Goal: Information Seeking & Learning: Learn about a topic

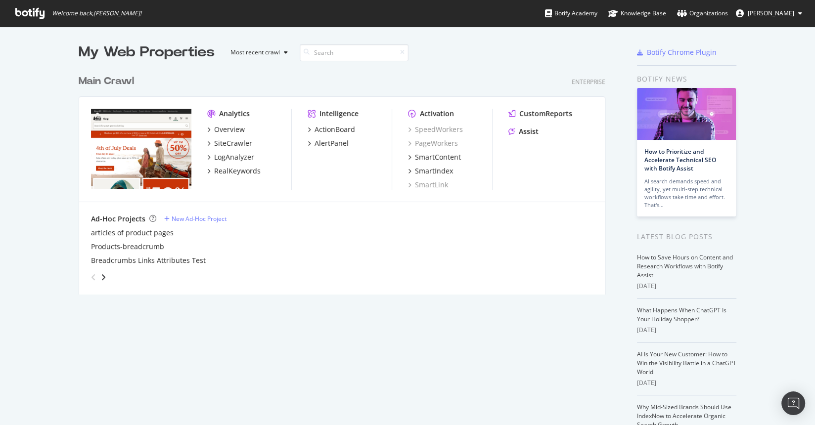
scroll to position [417, 798]
click at [235, 141] on div "SiteCrawler" at bounding box center [233, 143] width 38 height 10
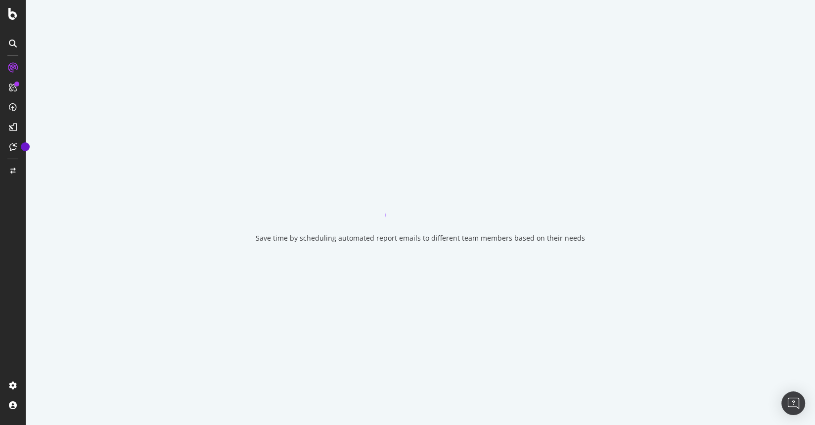
drag, startPoint x: 428, startPoint y: 184, endPoint x: 481, endPoint y: 128, distance: 77.7
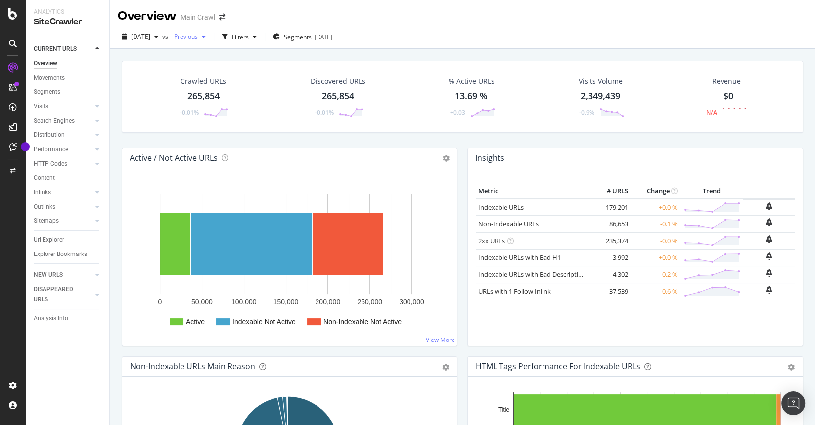
click at [198, 37] on span "Previous" at bounding box center [184, 36] width 28 height 8
click at [240, 87] on div "[DATE]" at bounding box center [219, 84] width 53 height 9
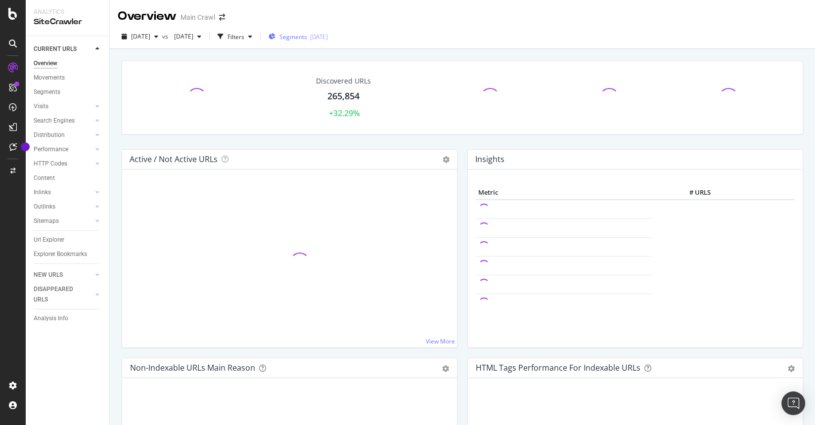
click at [319, 37] on div "Segments [DATE]" at bounding box center [298, 37] width 59 height 8
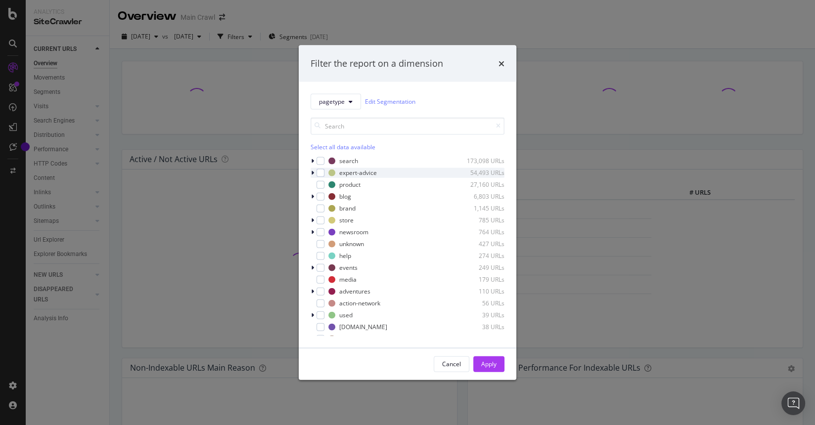
click at [311, 171] on icon "modal" at bounding box center [312, 173] width 3 height 6
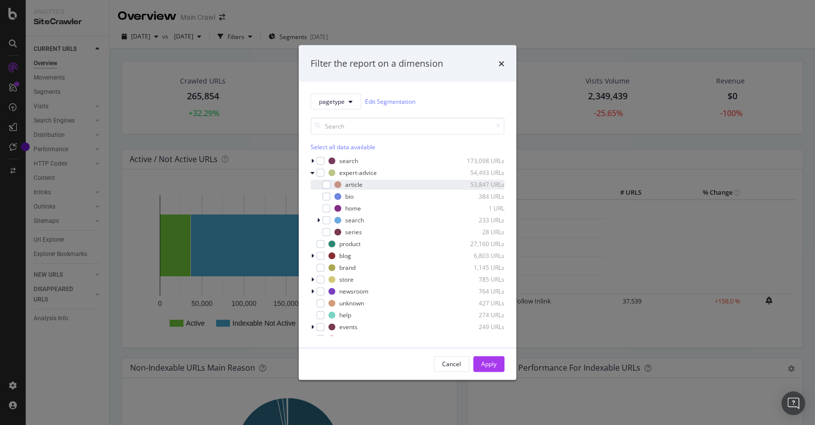
click at [330, 183] on div "article 53,847 URLs" at bounding box center [408, 185] width 194 height 10
click at [479, 366] on button "Apply" at bounding box center [488, 364] width 31 height 16
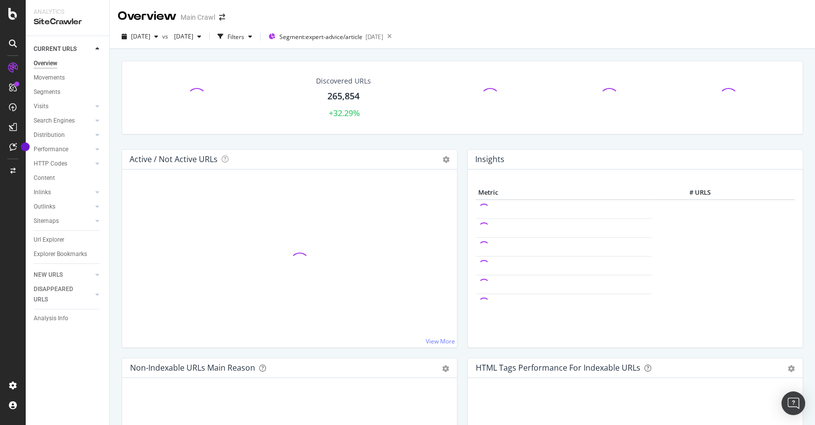
click at [337, 96] on div "265,854" at bounding box center [343, 96] width 32 height 13
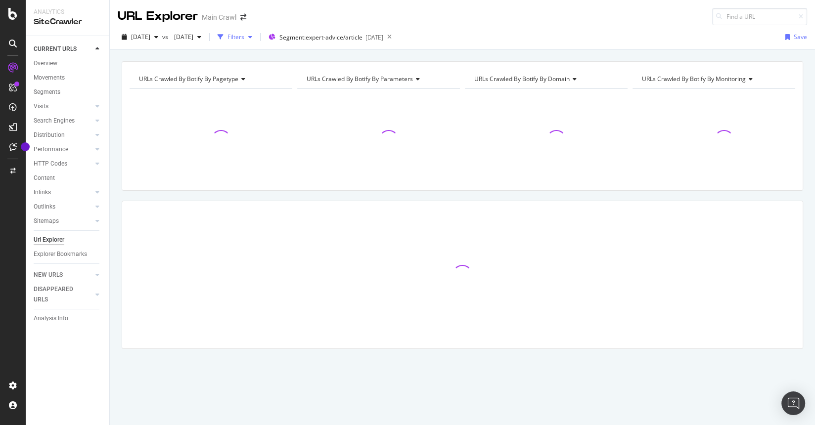
click at [244, 39] on div "Filters" at bounding box center [236, 37] width 17 height 8
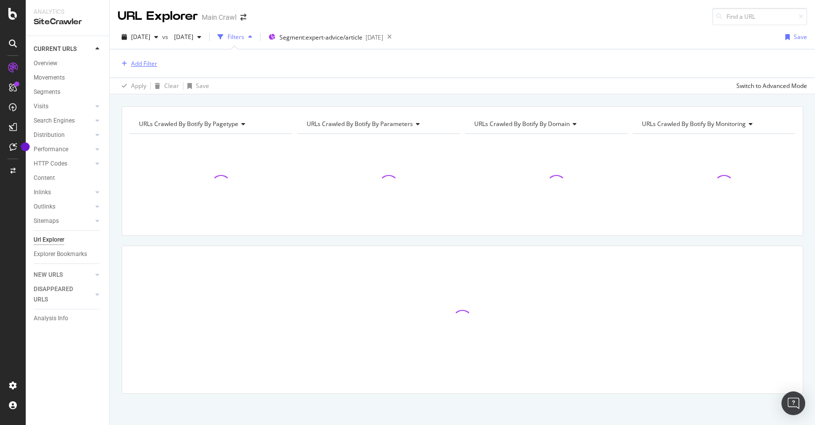
click at [142, 64] on div "Add Filter" at bounding box center [144, 63] width 26 height 8
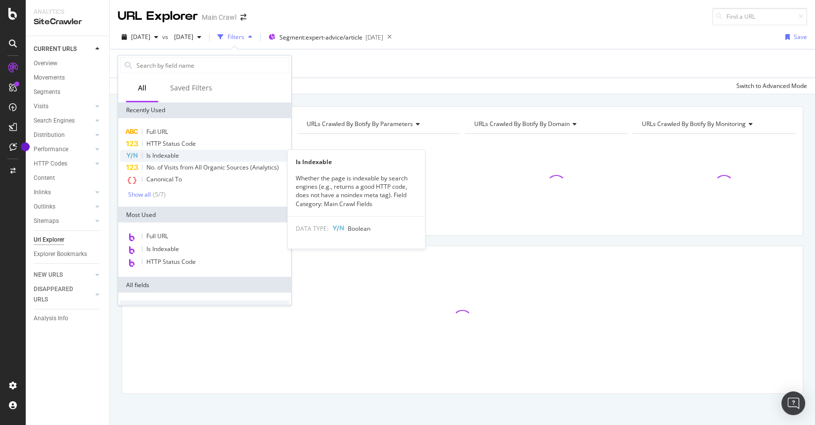
click at [168, 157] on span "Is Indexable" at bounding box center [162, 155] width 33 height 8
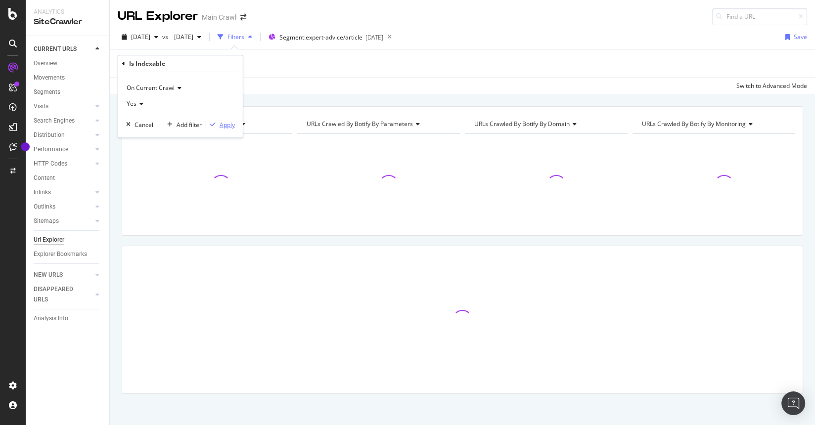
click at [226, 123] on div "Apply" at bounding box center [227, 125] width 15 height 8
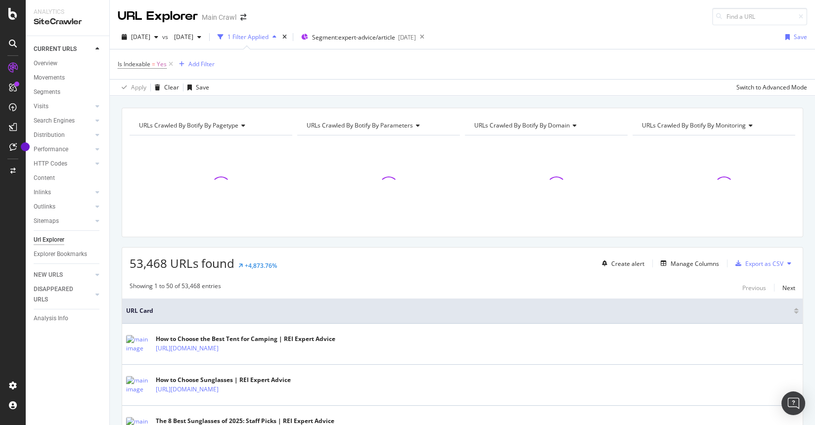
click at [668, 269] on div "Create alert Manage Columns Export as CSV" at bounding box center [696, 263] width 197 height 17
click at [671, 265] on div "Manage Columns" at bounding box center [695, 264] width 48 height 8
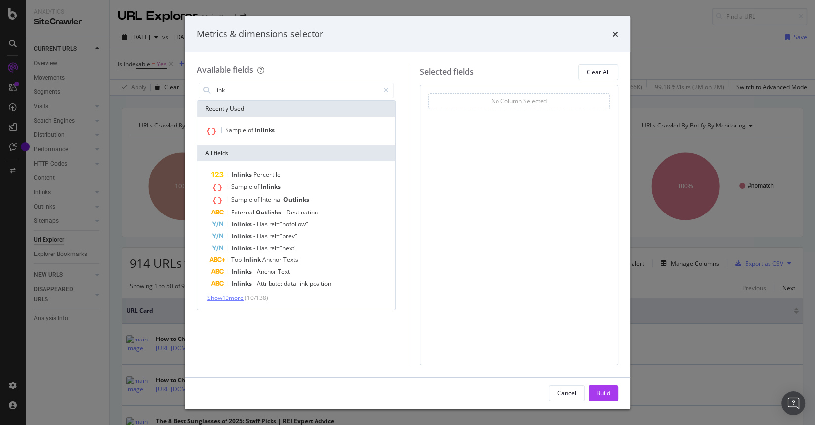
click at [229, 299] on span "Show 10 more" at bounding box center [225, 298] width 37 height 8
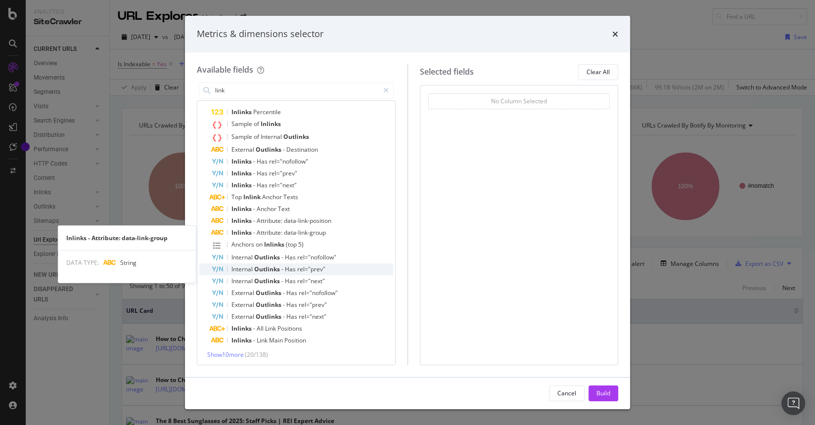
scroll to position [64, 0]
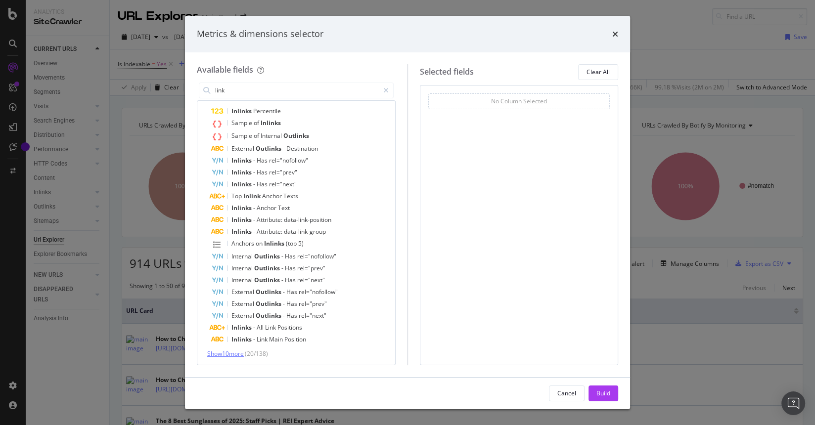
click at [240, 351] on span "Show 10 more" at bounding box center [225, 354] width 37 height 8
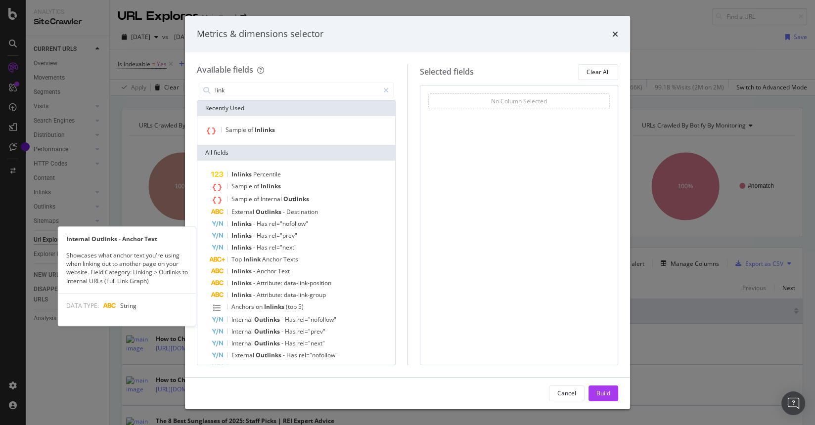
scroll to position [0, 0]
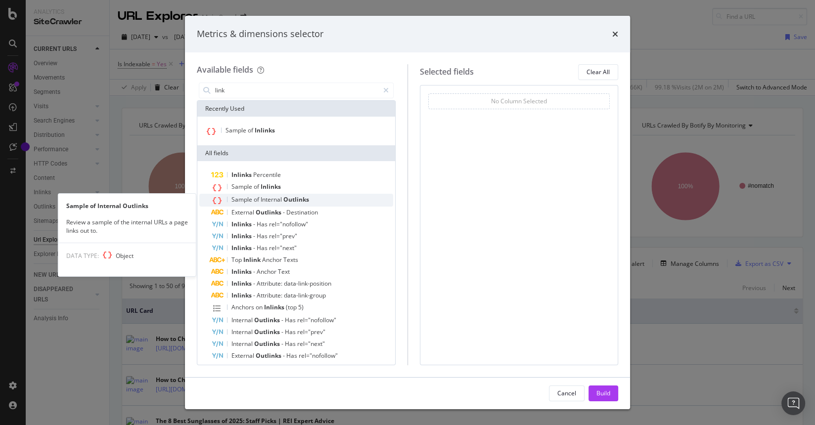
click at [293, 198] on span "Outlinks" at bounding box center [296, 199] width 26 height 8
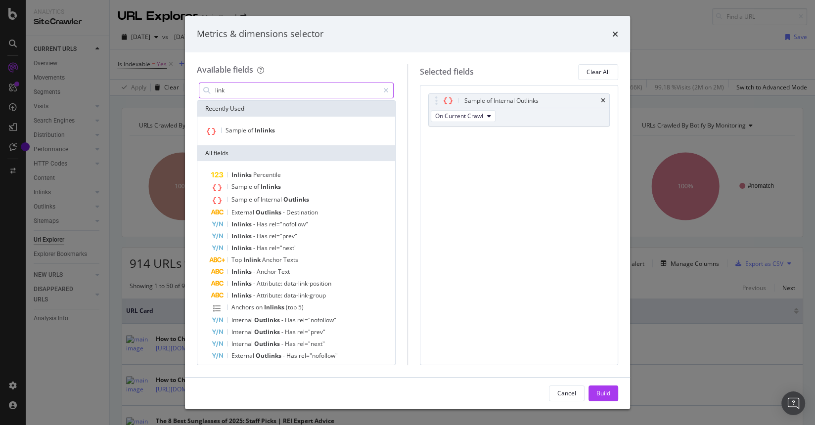
click at [264, 91] on input "link" at bounding box center [296, 90] width 165 height 15
click at [265, 91] on input "link" at bounding box center [296, 90] width 165 height 15
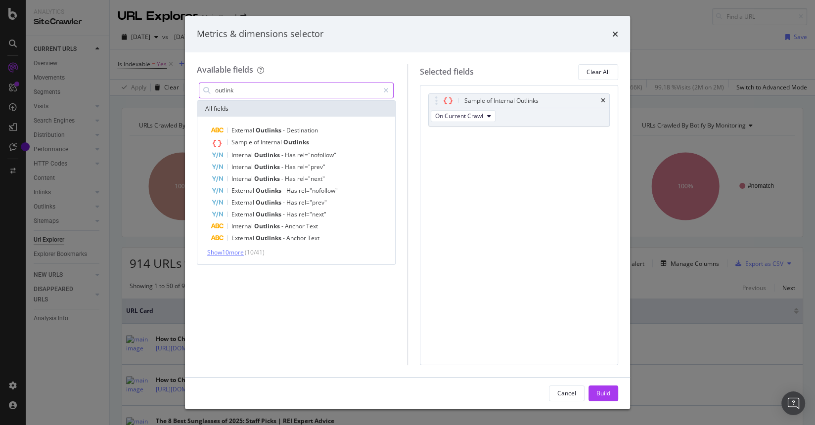
type input "outlink"
click at [224, 251] on span "Show 10 more" at bounding box center [225, 252] width 37 height 8
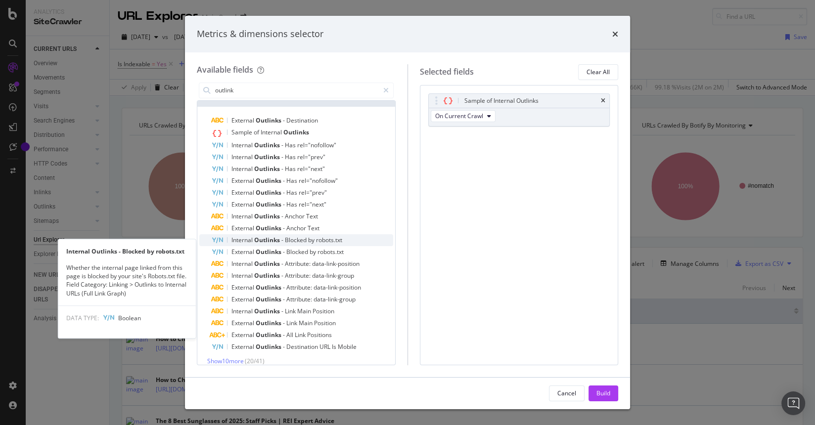
scroll to position [17, 0]
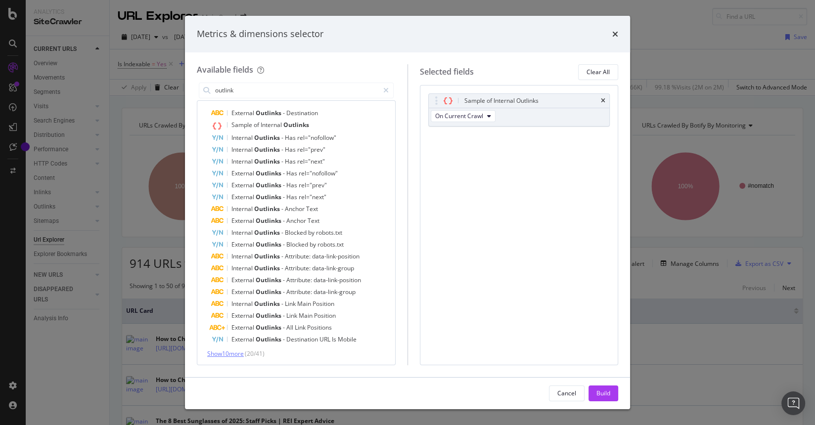
click at [219, 356] on span "Show 10 more" at bounding box center [225, 354] width 37 height 8
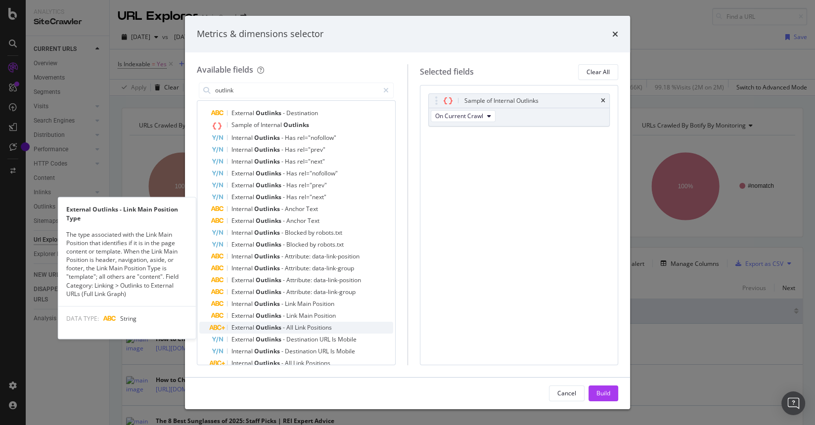
scroll to position [136, 0]
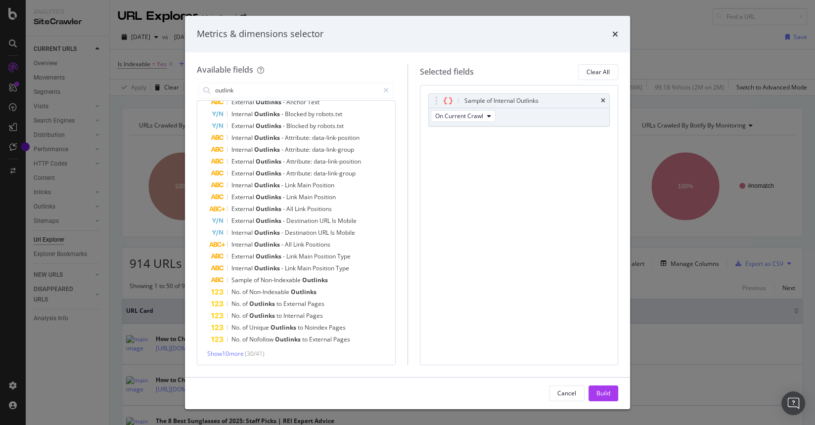
click at [234, 357] on div "Show 10 more ( 30 / 41 )" at bounding box center [296, 354] width 194 height 8
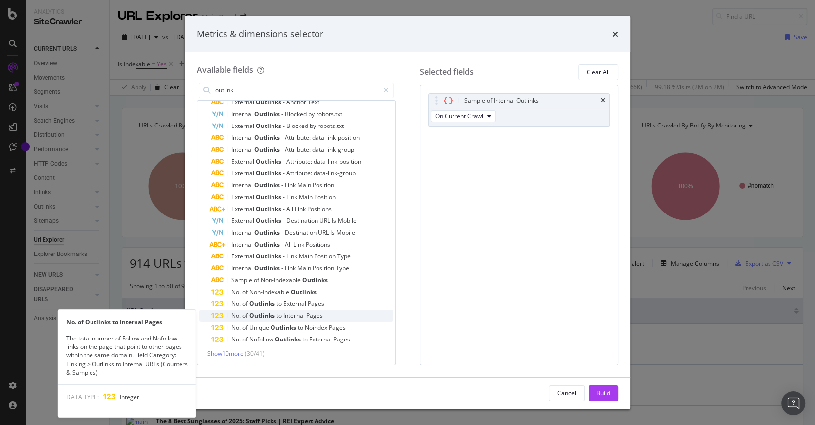
click at [241, 312] on span "No." at bounding box center [236, 316] width 11 height 8
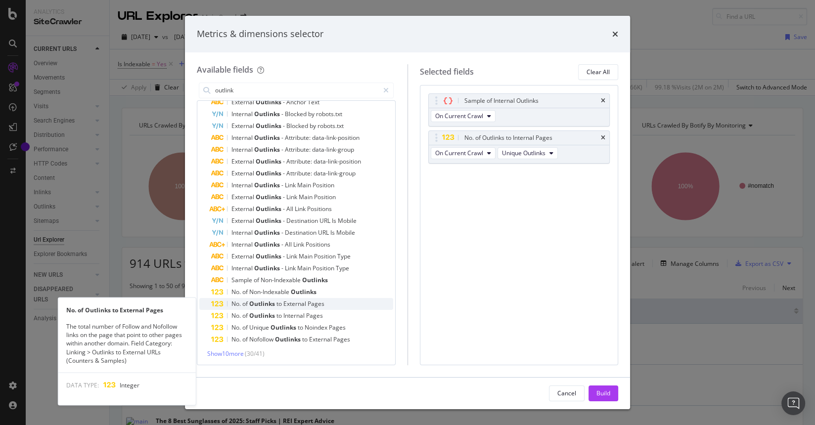
click at [243, 303] on span "of" at bounding box center [245, 304] width 7 height 8
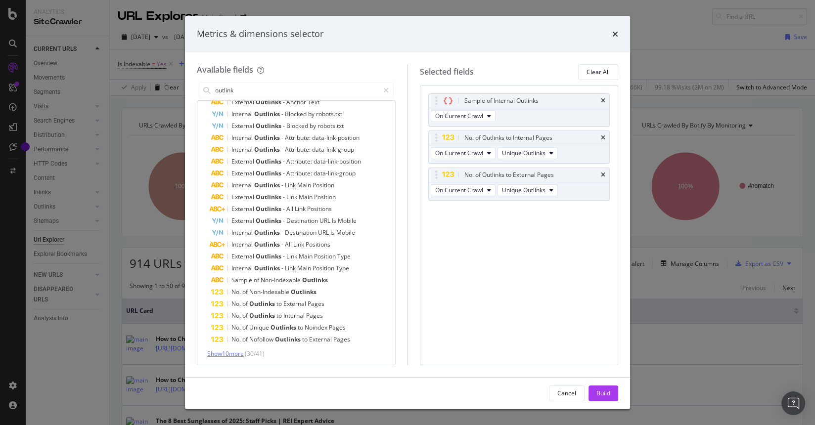
click at [224, 353] on span "Show 10 more" at bounding box center [225, 354] width 37 height 8
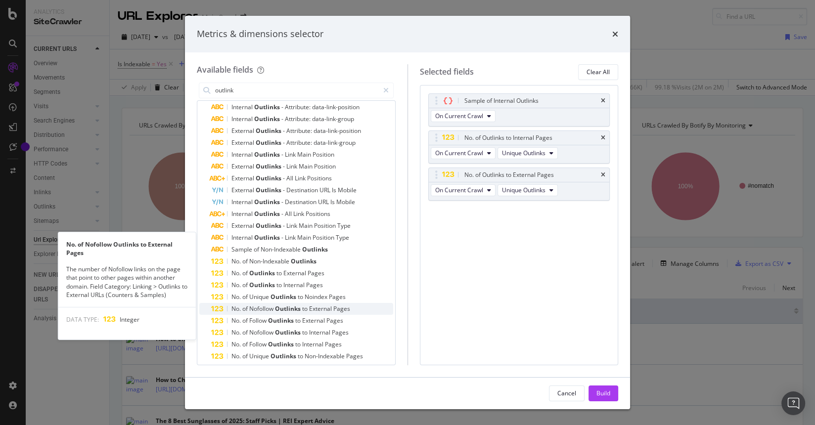
scroll to position [169, 0]
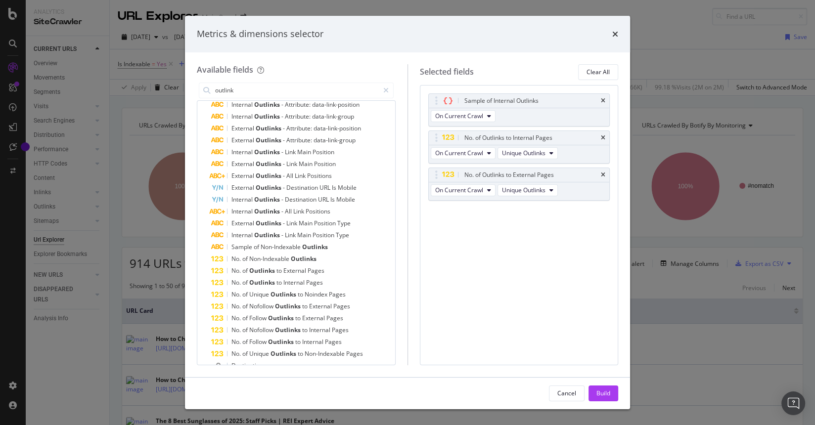
click at [638, 24] on div "Metrics & dimensions selector Available fields outlink All fields External Outl…" at bounding box center [407, 212] width 815 height 425
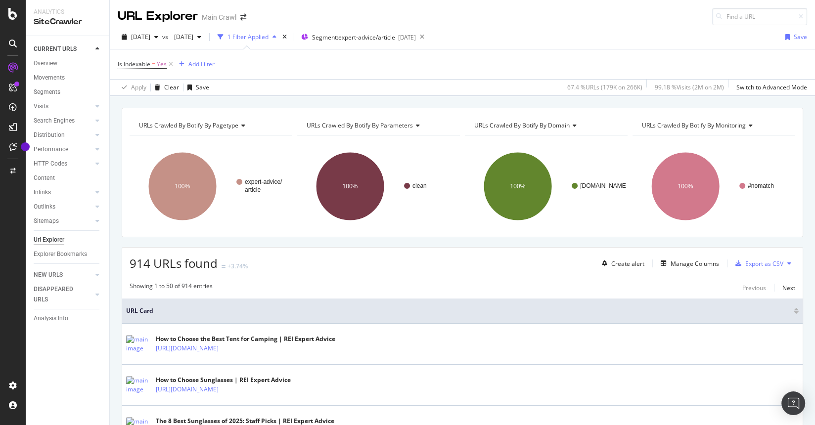
click at [307, 96] on div "URLs Crawled By Botify By pagetype Chart (by Value) Table Expand Export as CSV …" at bounding box center [462, 108] width 705 height 24
click at [628, 75] on div "Is Indexable = Yes Add Filter" at bounding box center [462, 64] width 689 height 30
